Goal: Task Accomplishment & Management: Manage account settings

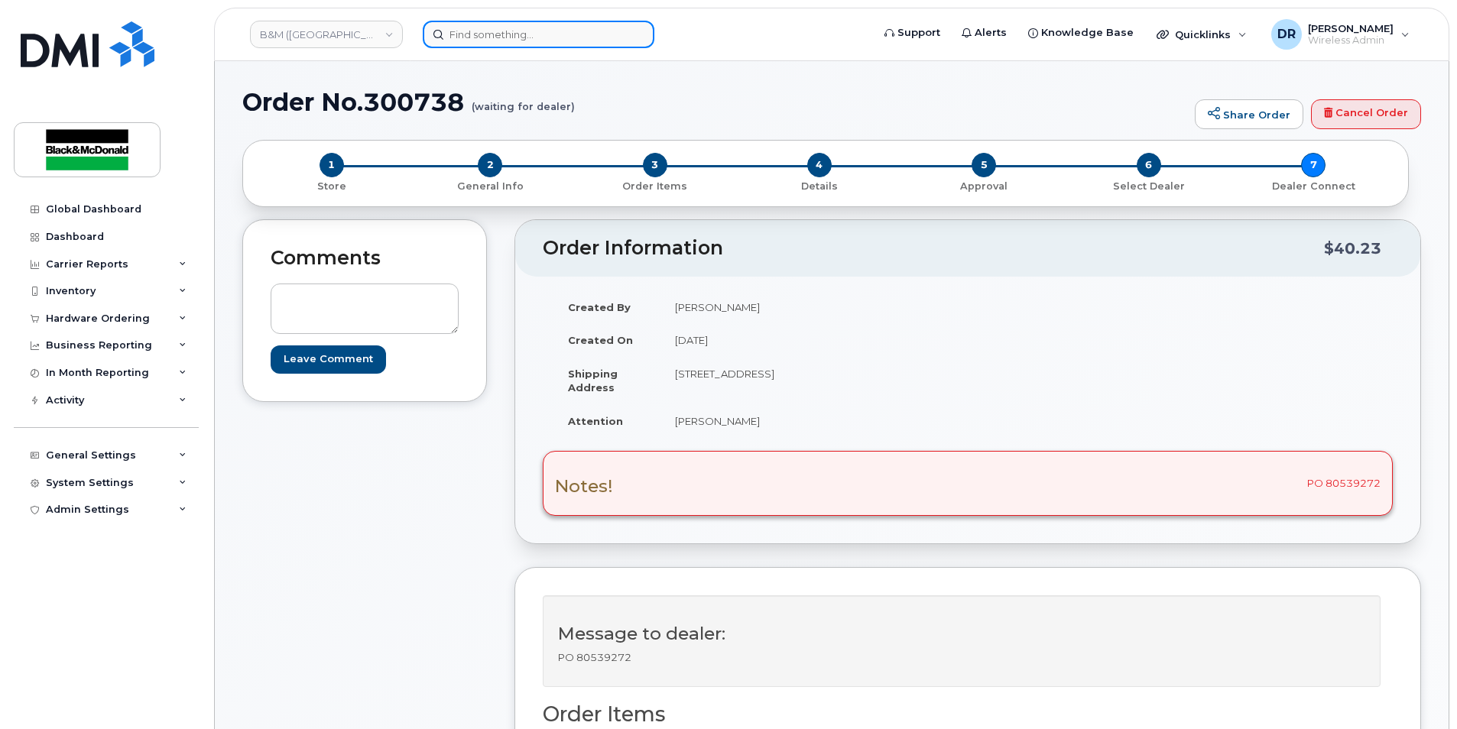
click at [459, 38] on input at bounding box center [539, 35] width 232 height 28
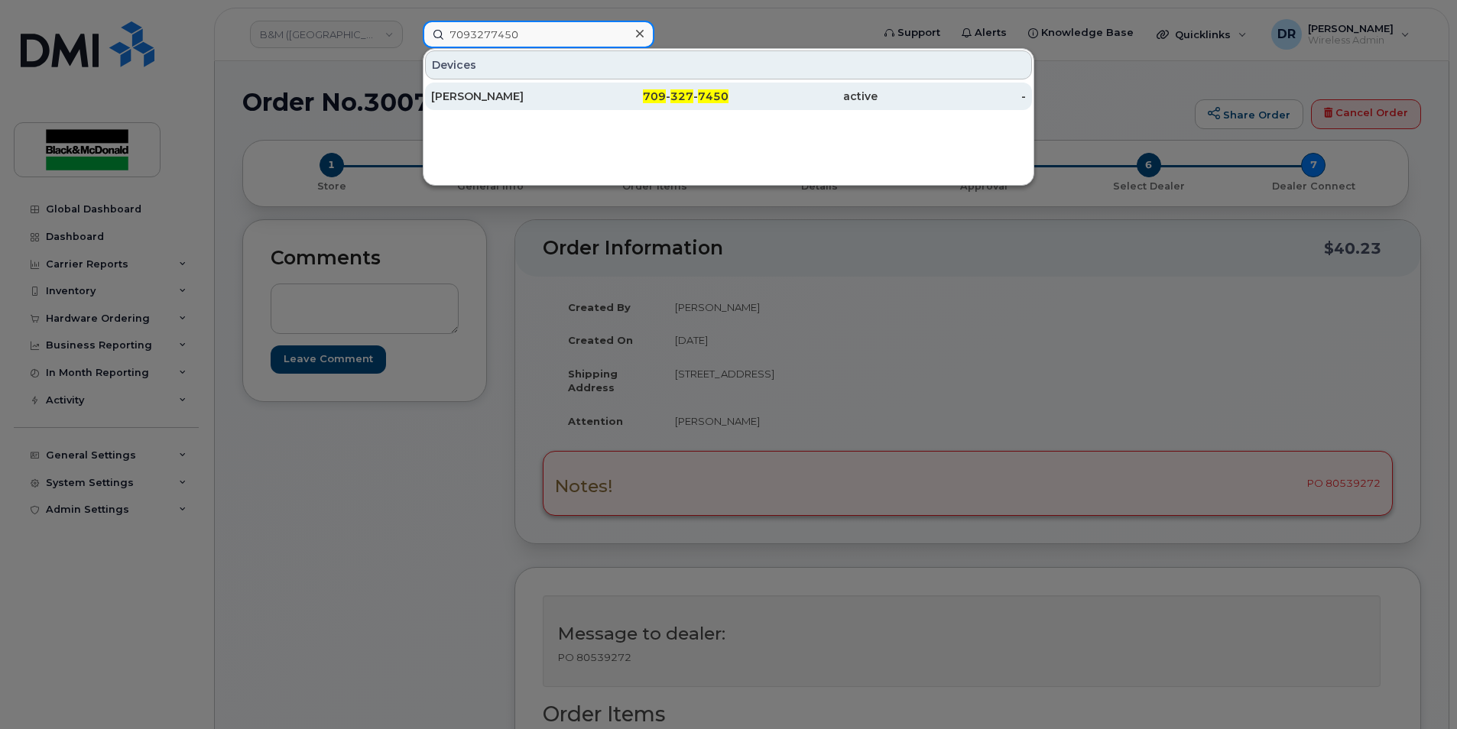
type input "7093277450"
click at [458, 90] on div "[PERSON_NAME]" at bounding box center [505, 96] width 149 height 15
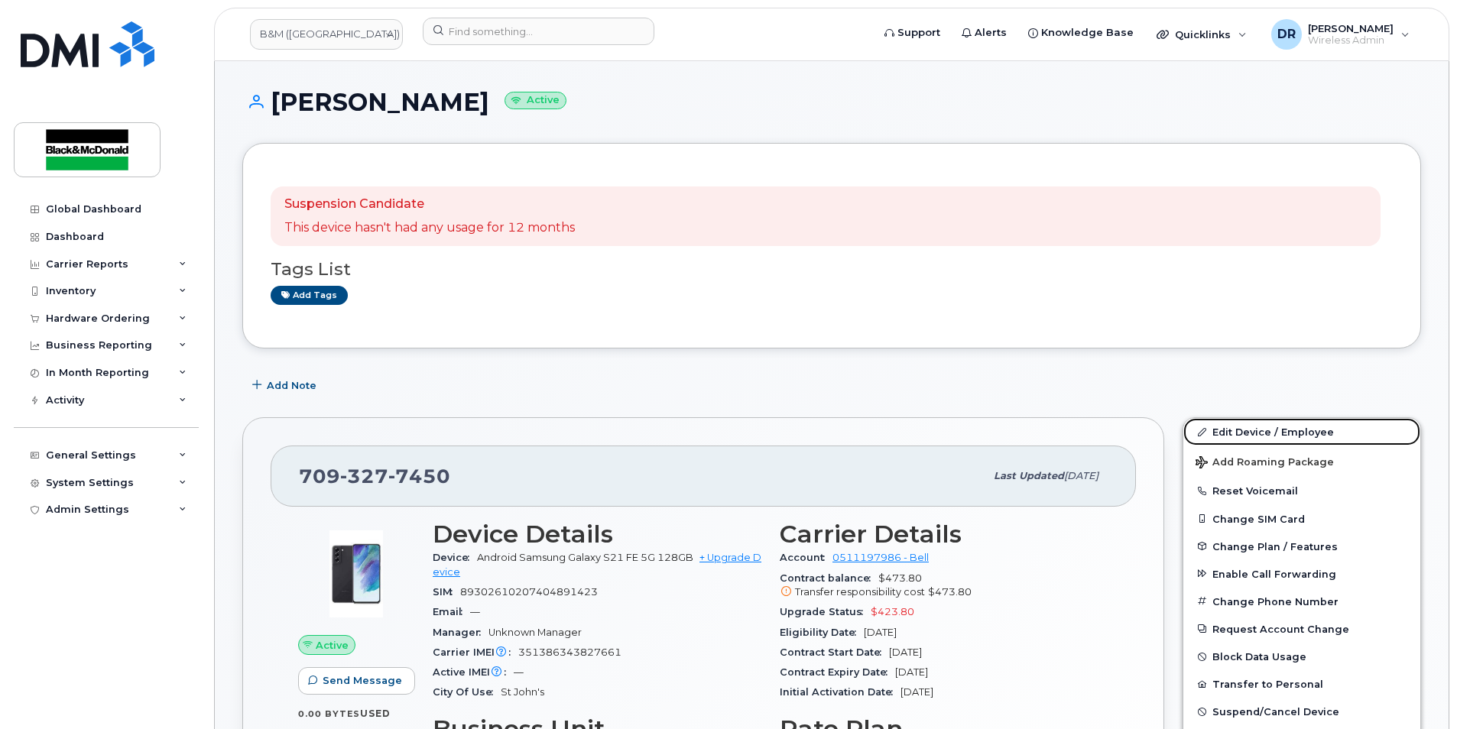
drag, startPoint x: 1234, startPoint y: 429, endPoint x: 1178, endPoint y: 435, distance: 56.9
click at [1234, 429] on link "Edit Device / Employee" at bounding box center [1301, 432] width 237 height 28
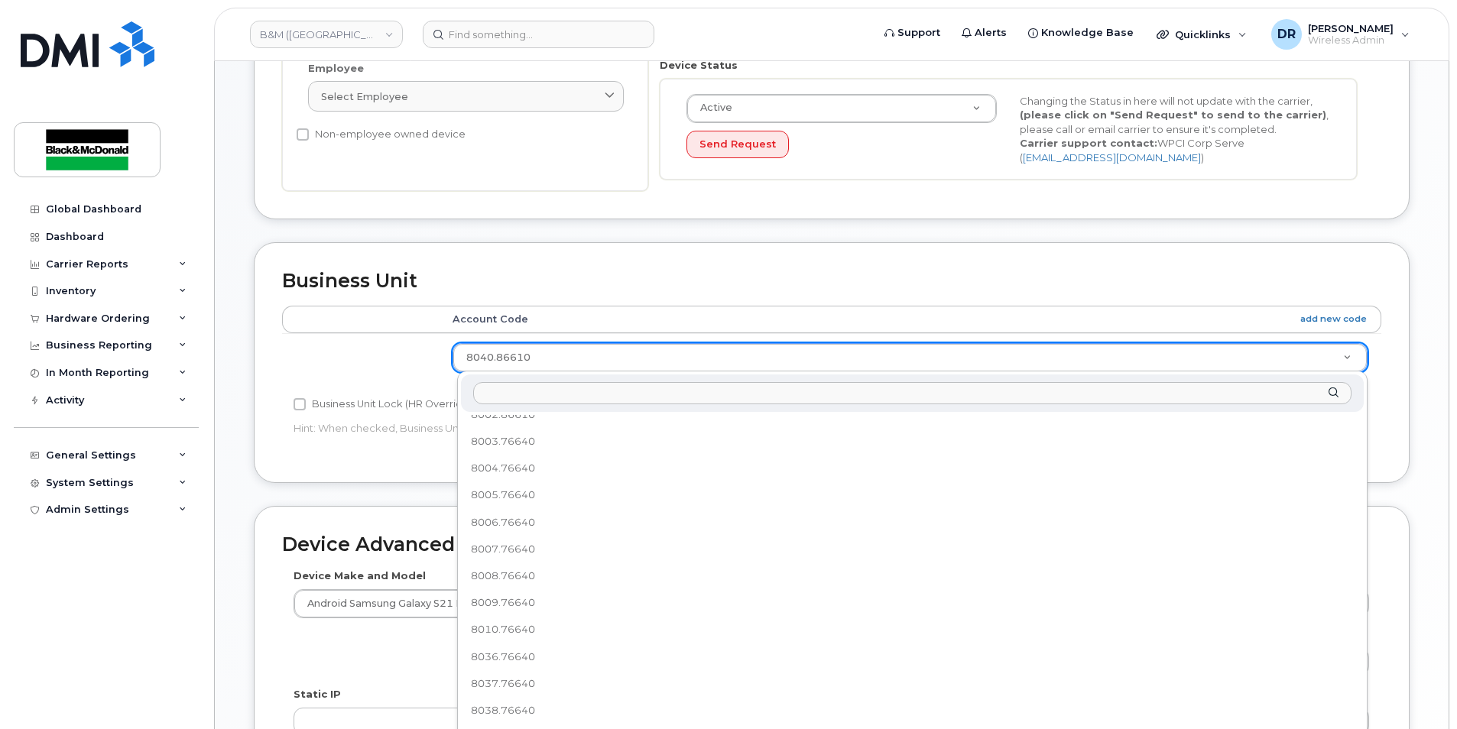
scroll to position [55, 0]
select select "91372"
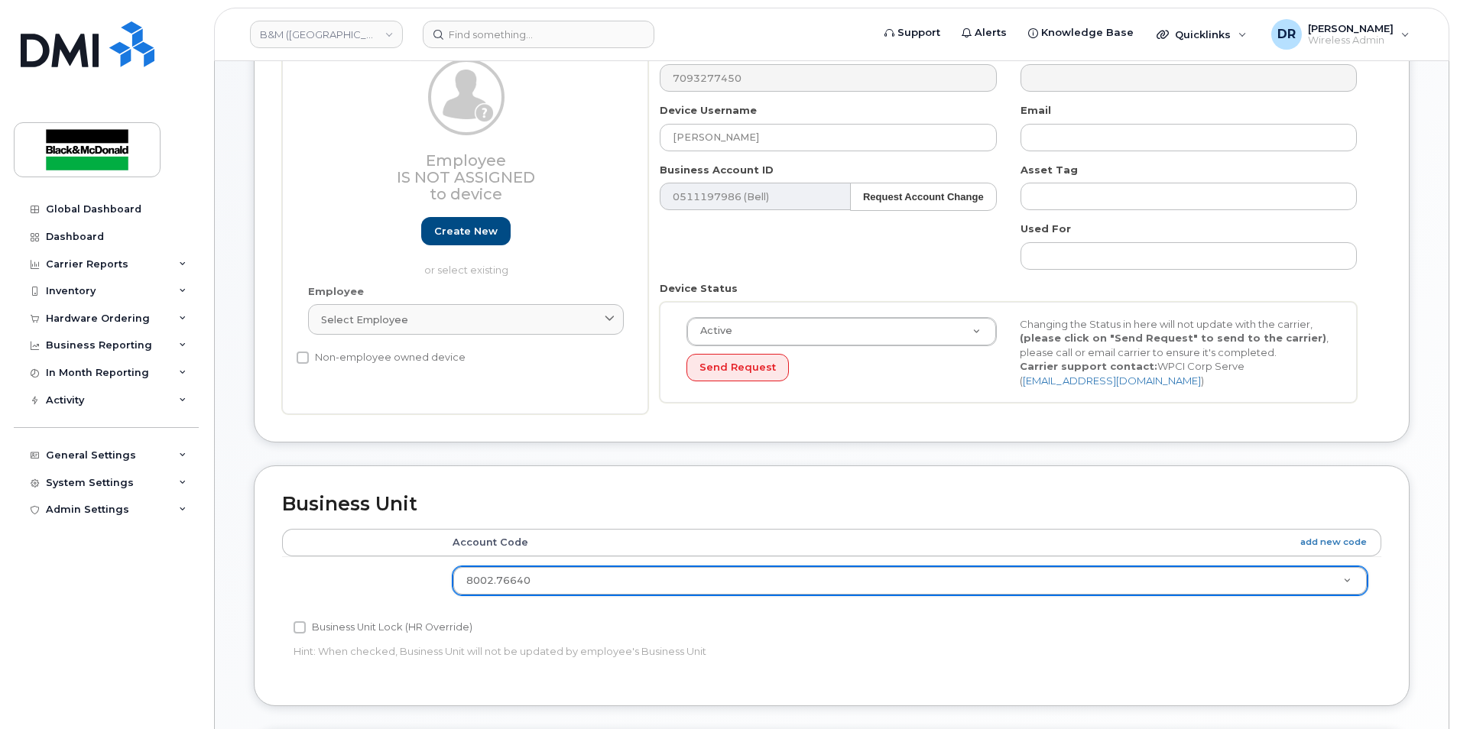
scroll to position [0, 0]
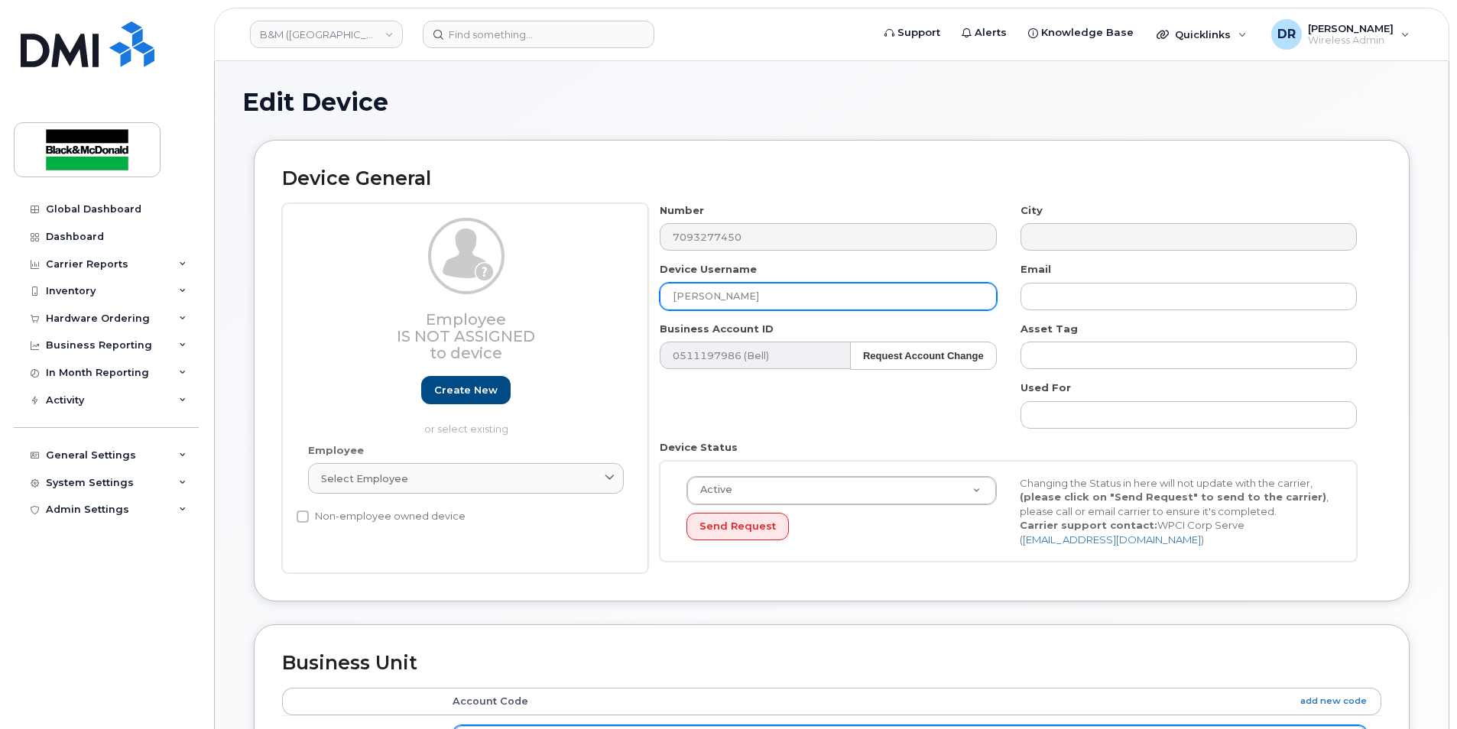
drag, startPoint x: 776, startPoint y: 293, endPoint x: 403, endPoint y: 295, distance: 372.9
click at [403, 295] on div "Employee Is not assigned to device Create new or select existing Employee Selec…" at bounding box center [831, 388] width 1099 height 371
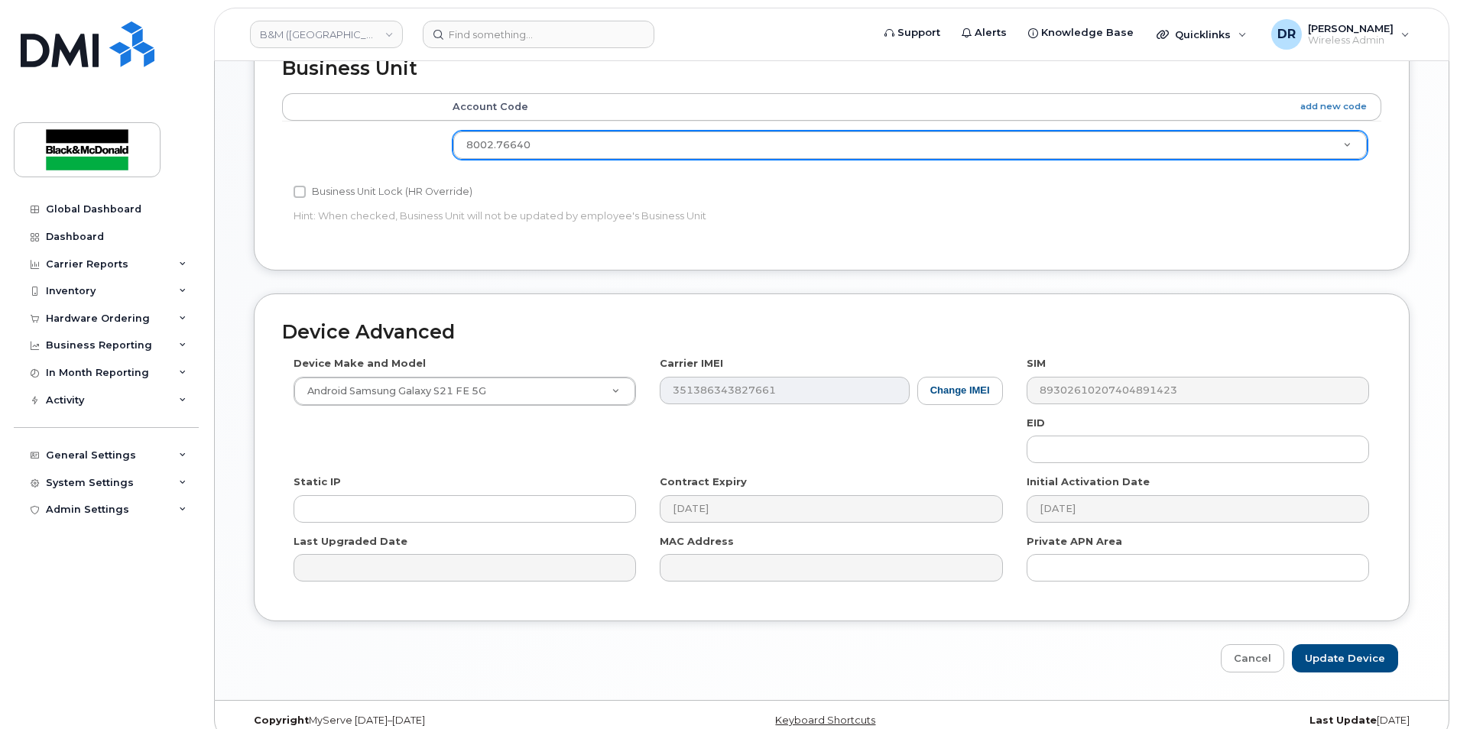
scroll to position [614, 0]
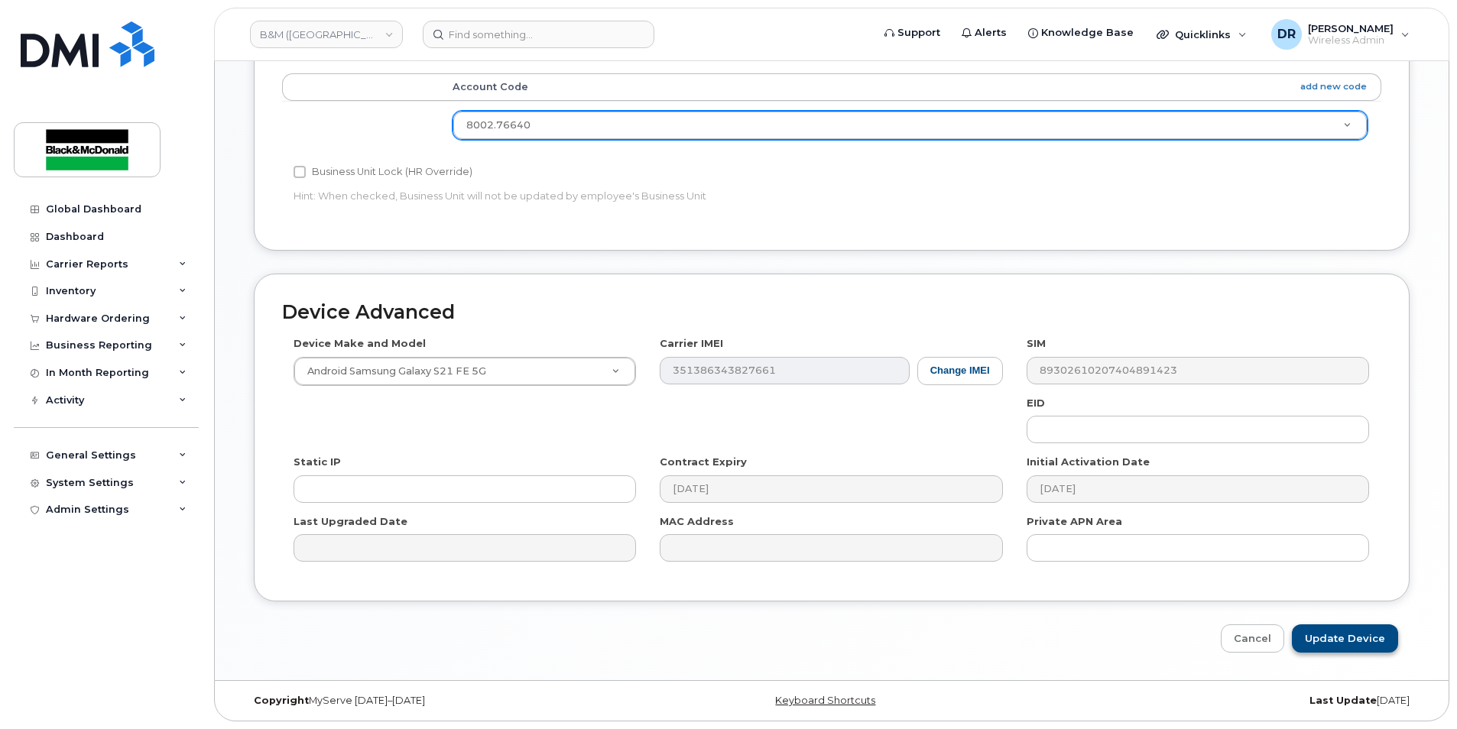
type input "Spare"
click at [1333, 638] on input "Update Device" at bounding box center [1344, 638] width 106 height 28
type input "Saving..."
